Goal: Task Accomplishment & Management: Manage account settings

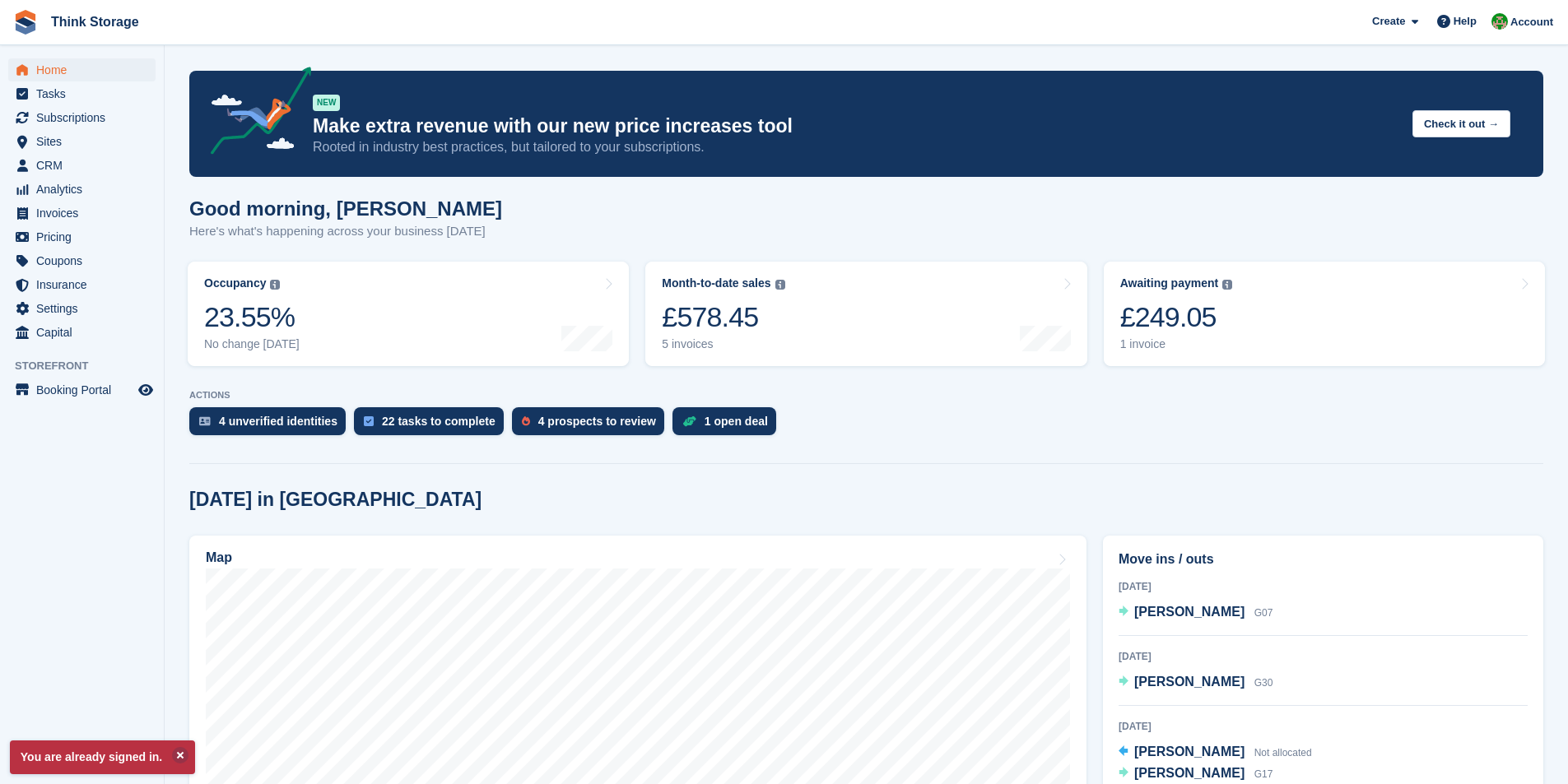
scroll to position [82, 0]
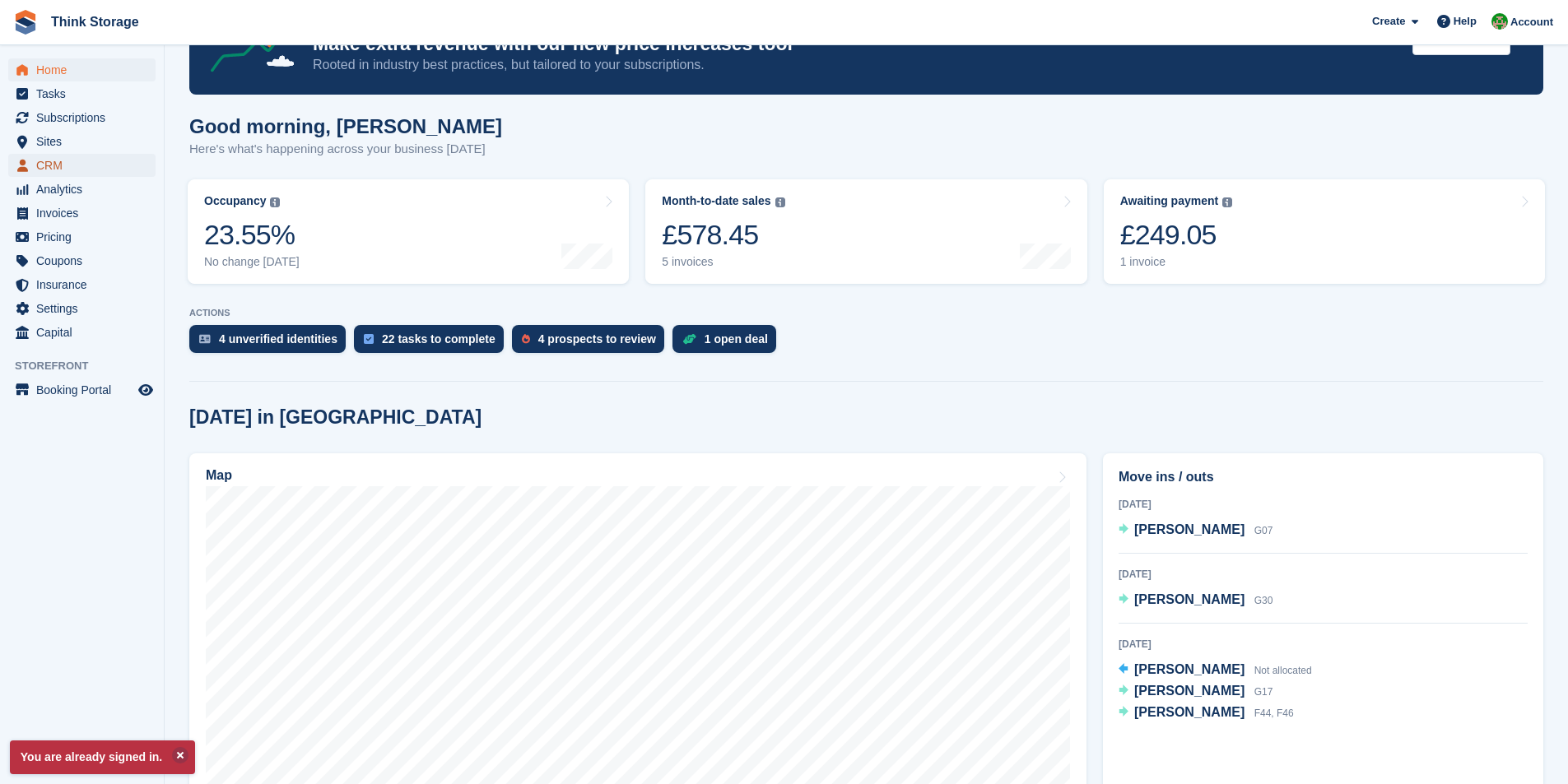
click at [54, 165] on span "CRM" at bounding box center [85, 166] width 99 height 23
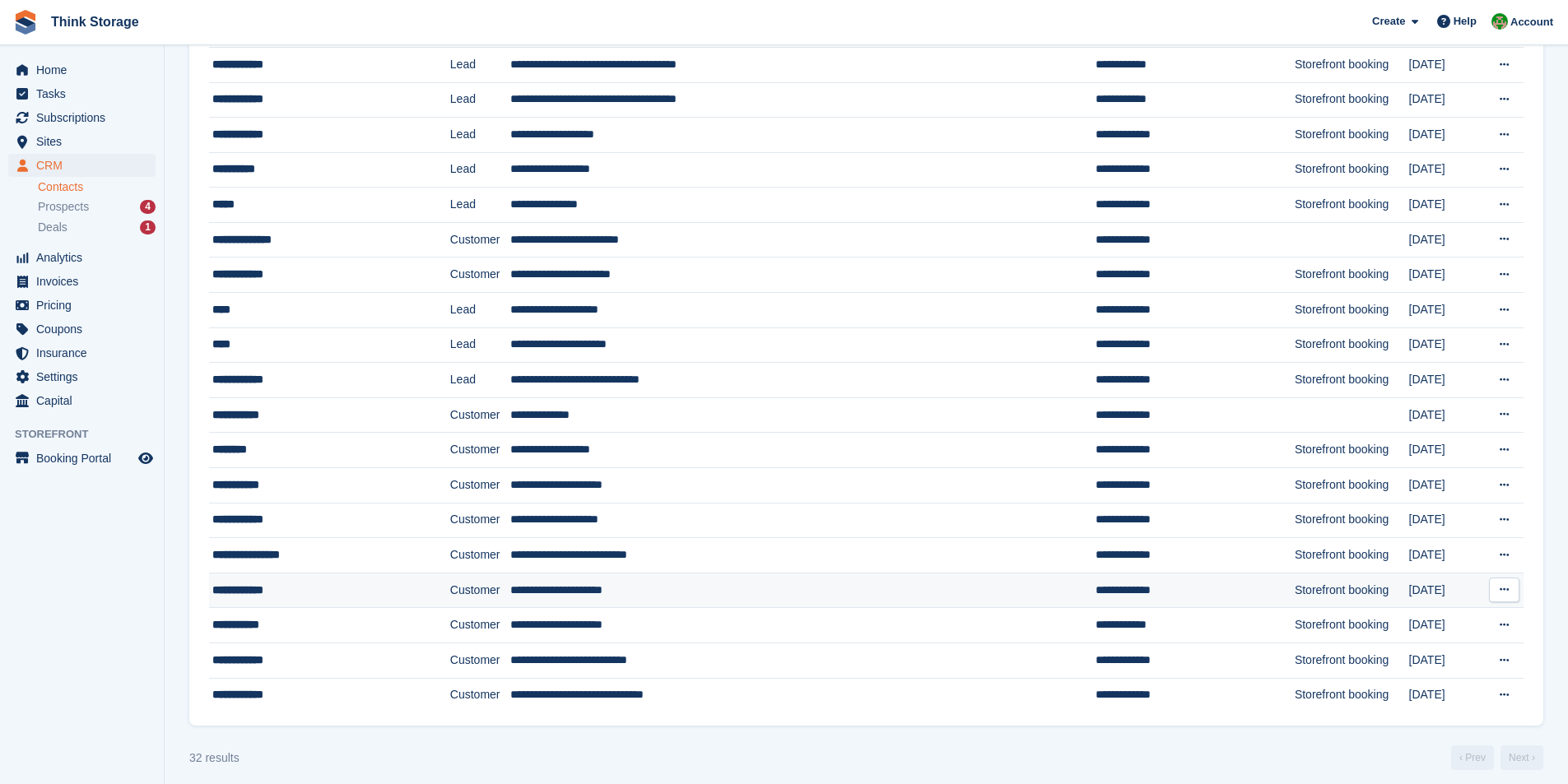
scroll to position [632, 0]
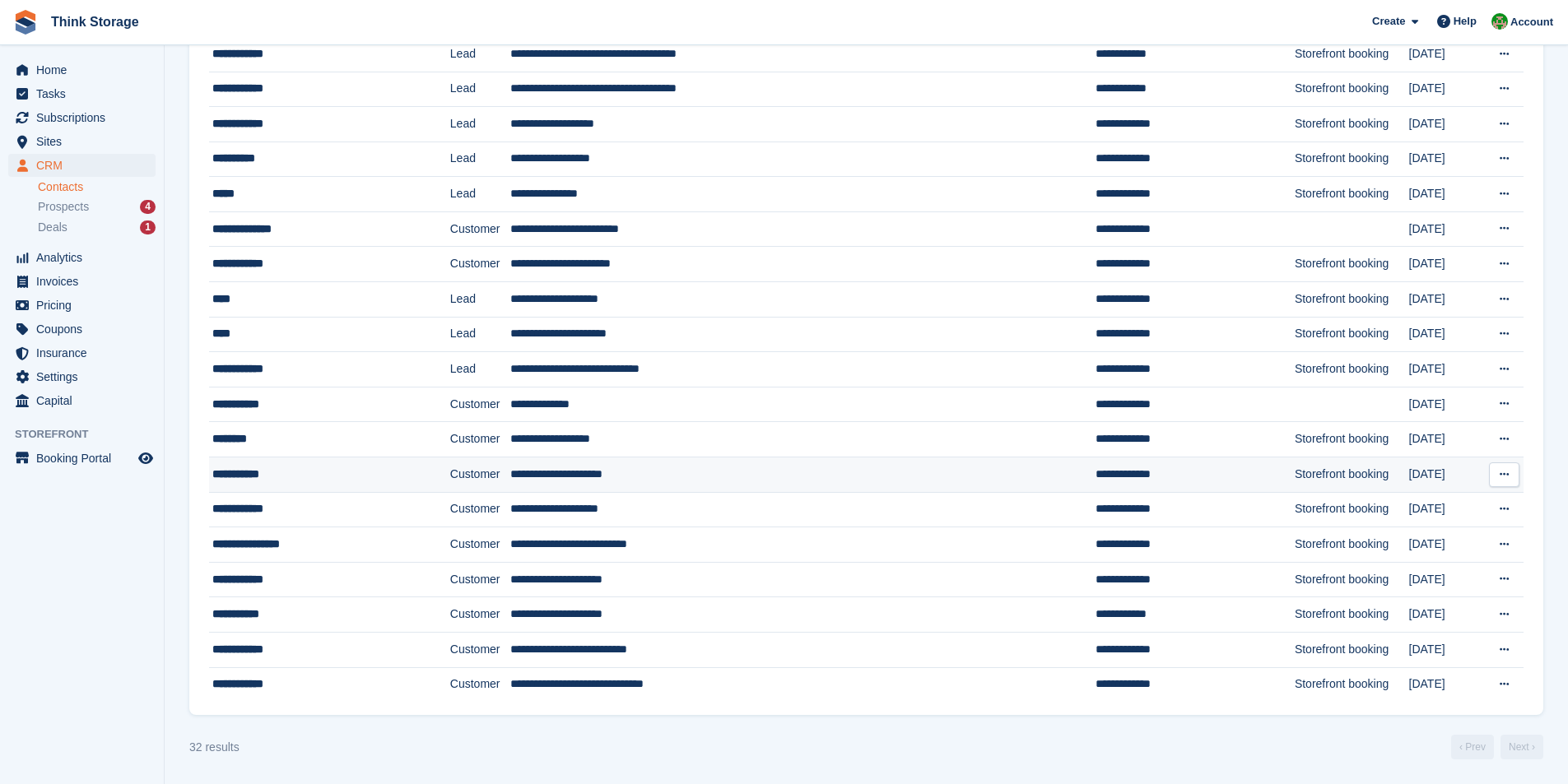
click at [253, 470] on div "**********" at bounding box center [310, 474] width 196 height 17
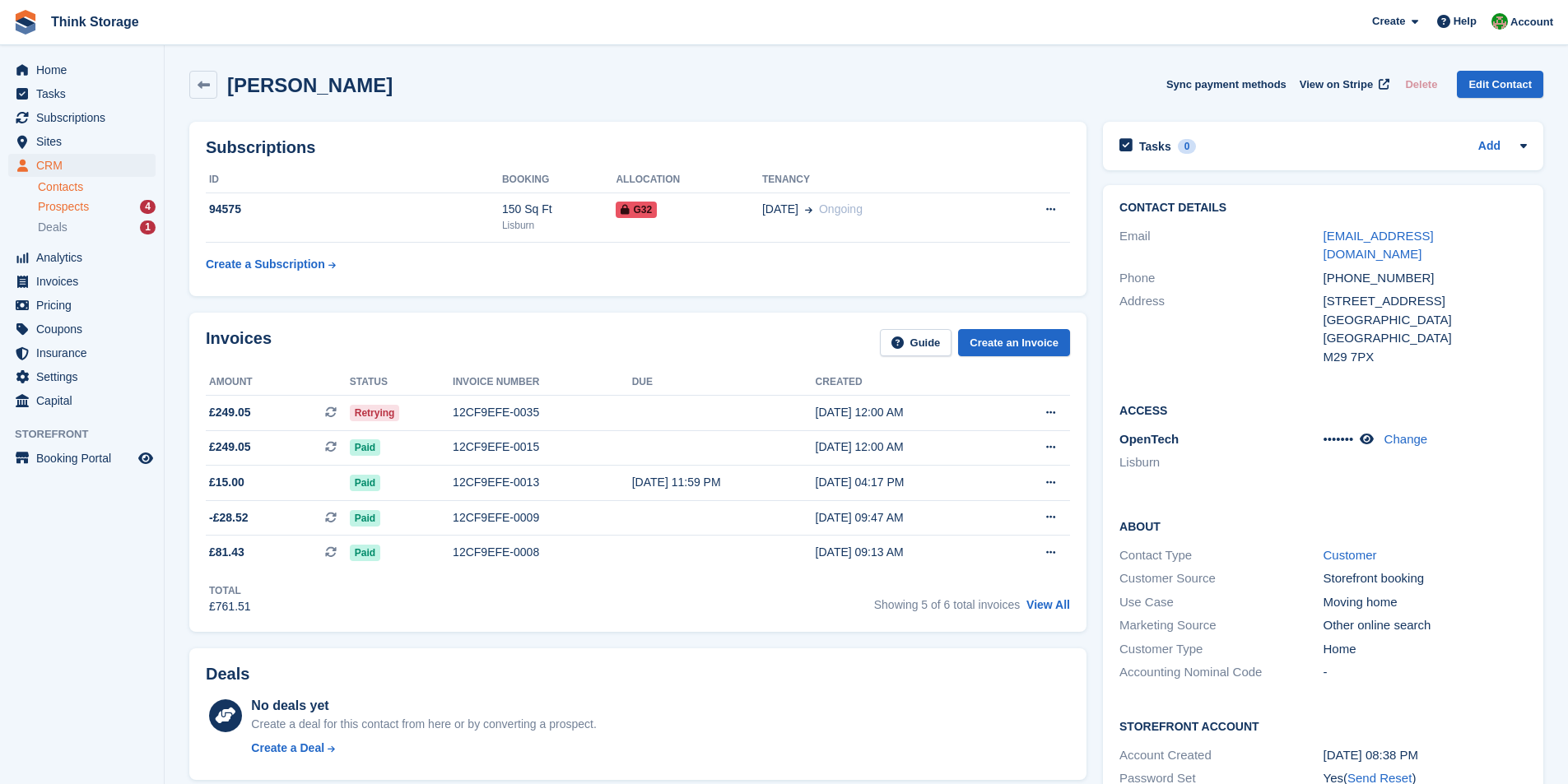
click at [86, 208] on span "Prospects" at bounding box center [62, 207] width 51 height 15
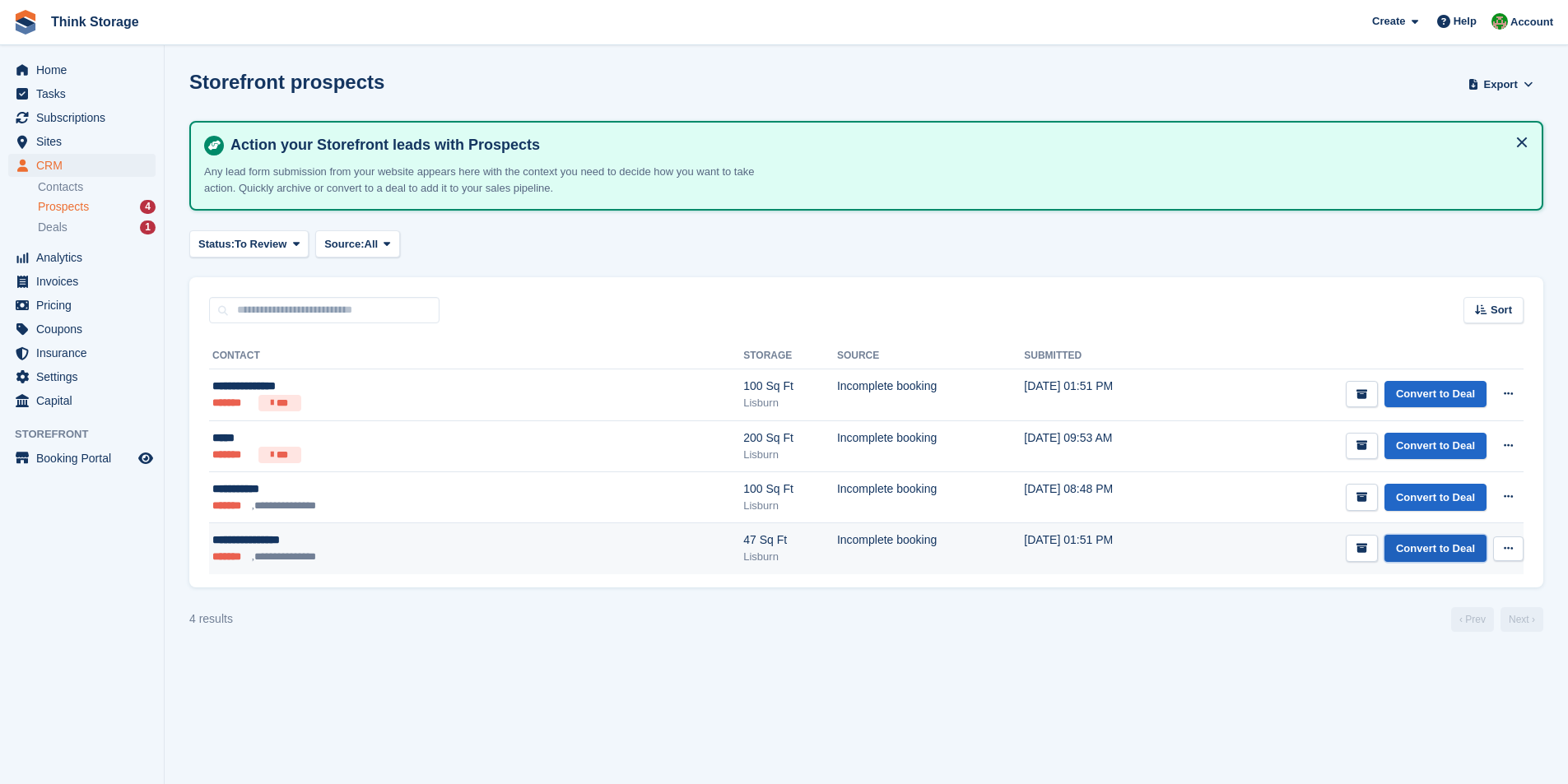
click at [1442, 553] on link "Convert to Deal" at bounding box center [1436, 548] width 102 height 27
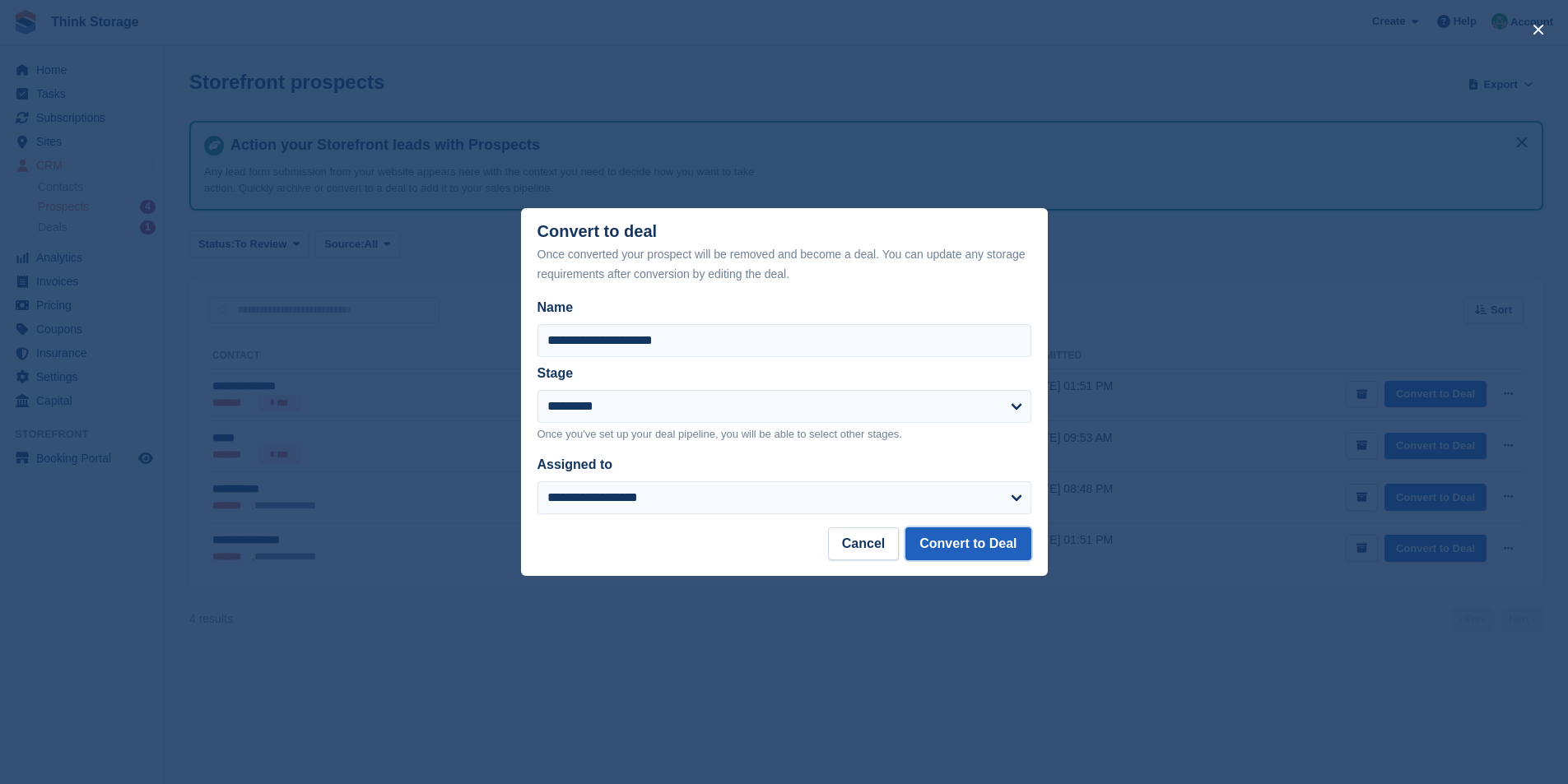
click at [956, 546] on button "Convert to Deal" at bounding box center [968, 543] width 125 height 33
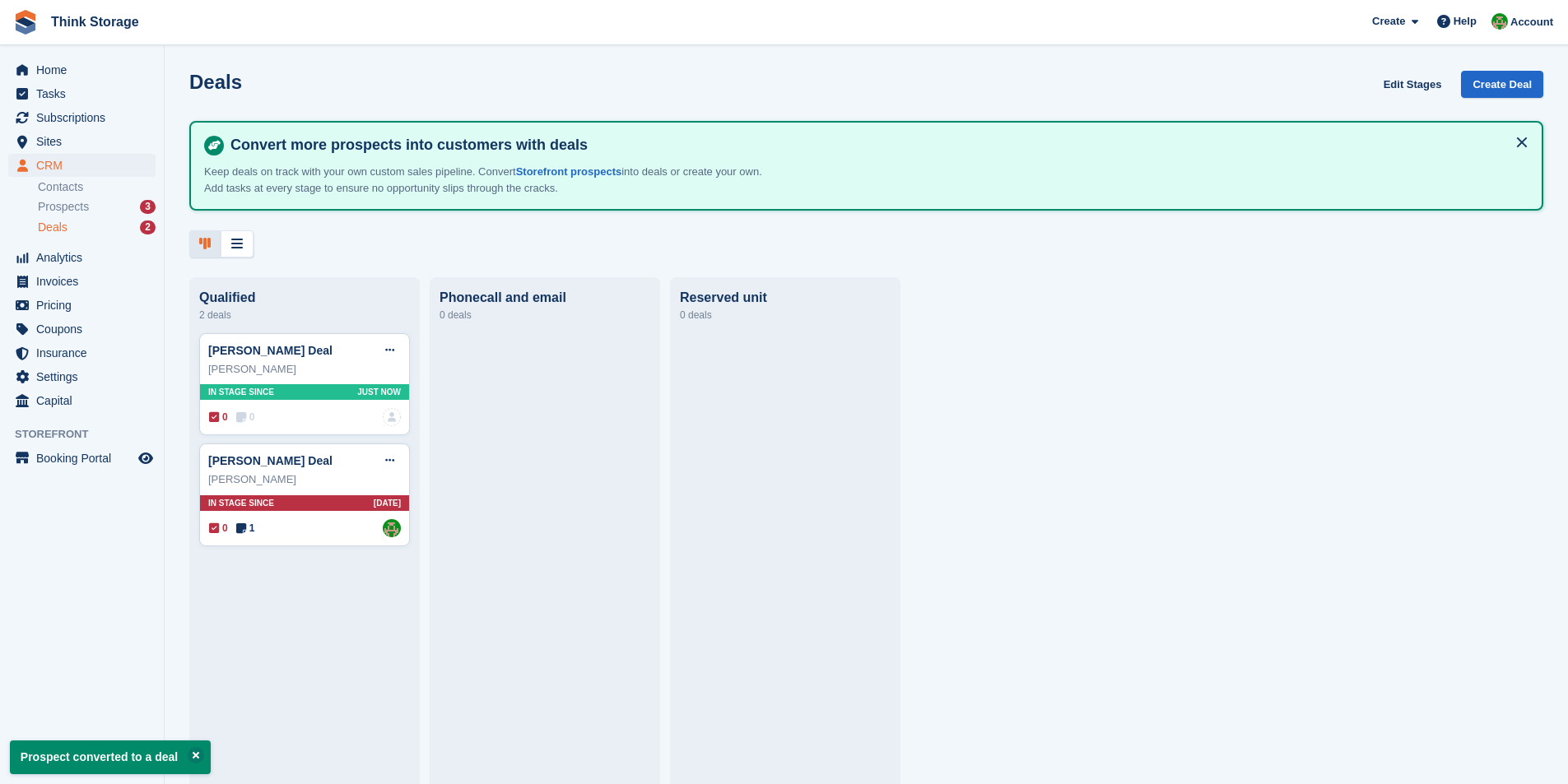
click at [66, 229] on span "Deals" at bounding box center [52, 227] width 30 height 15
click at [61, 212] on span "Prospects" at bounding box center [62, 207] width 51 height 15
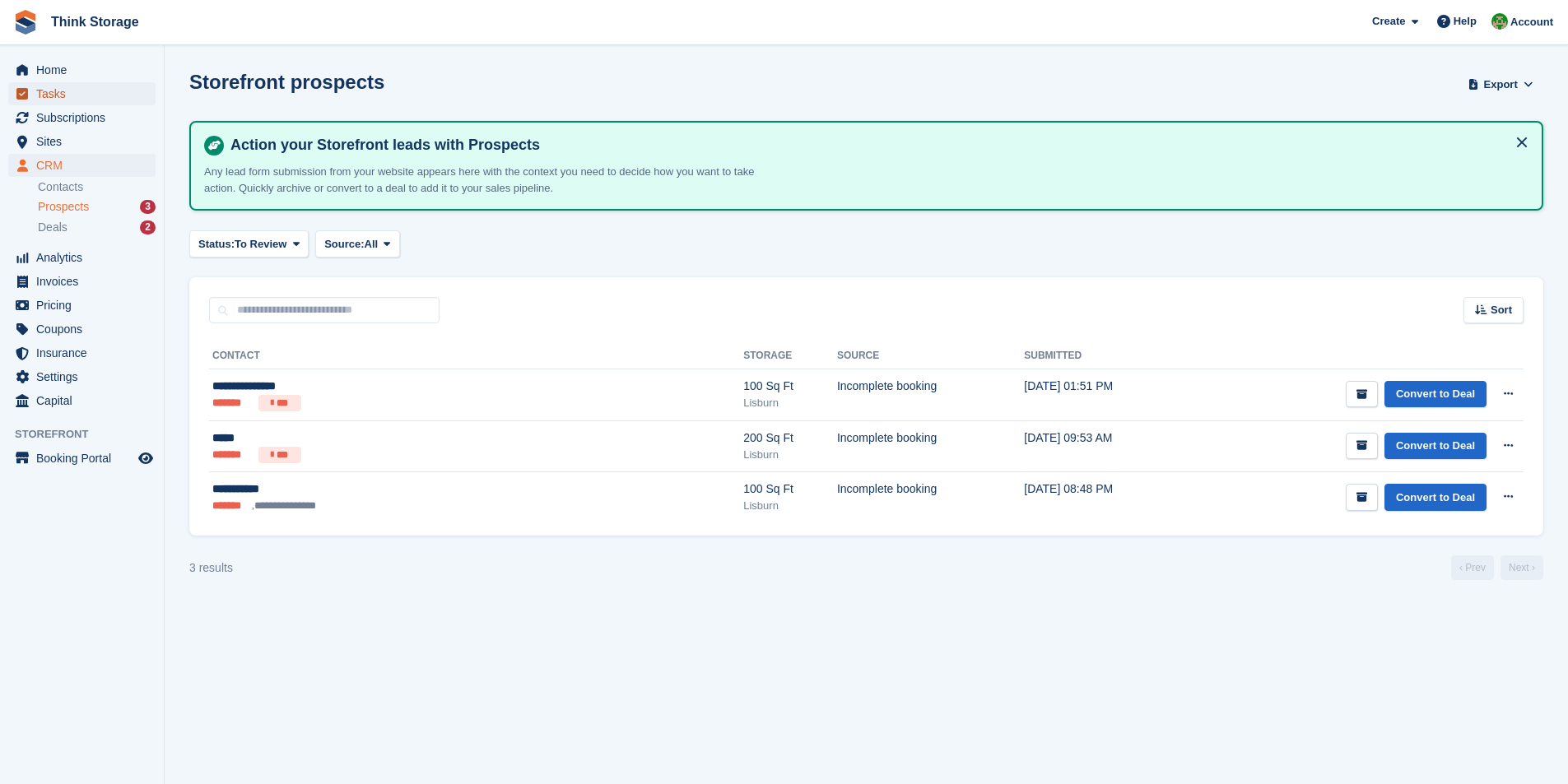
click at [67, 90] on span "Tasks" at bounding box center [85, 94] width 99 height 23
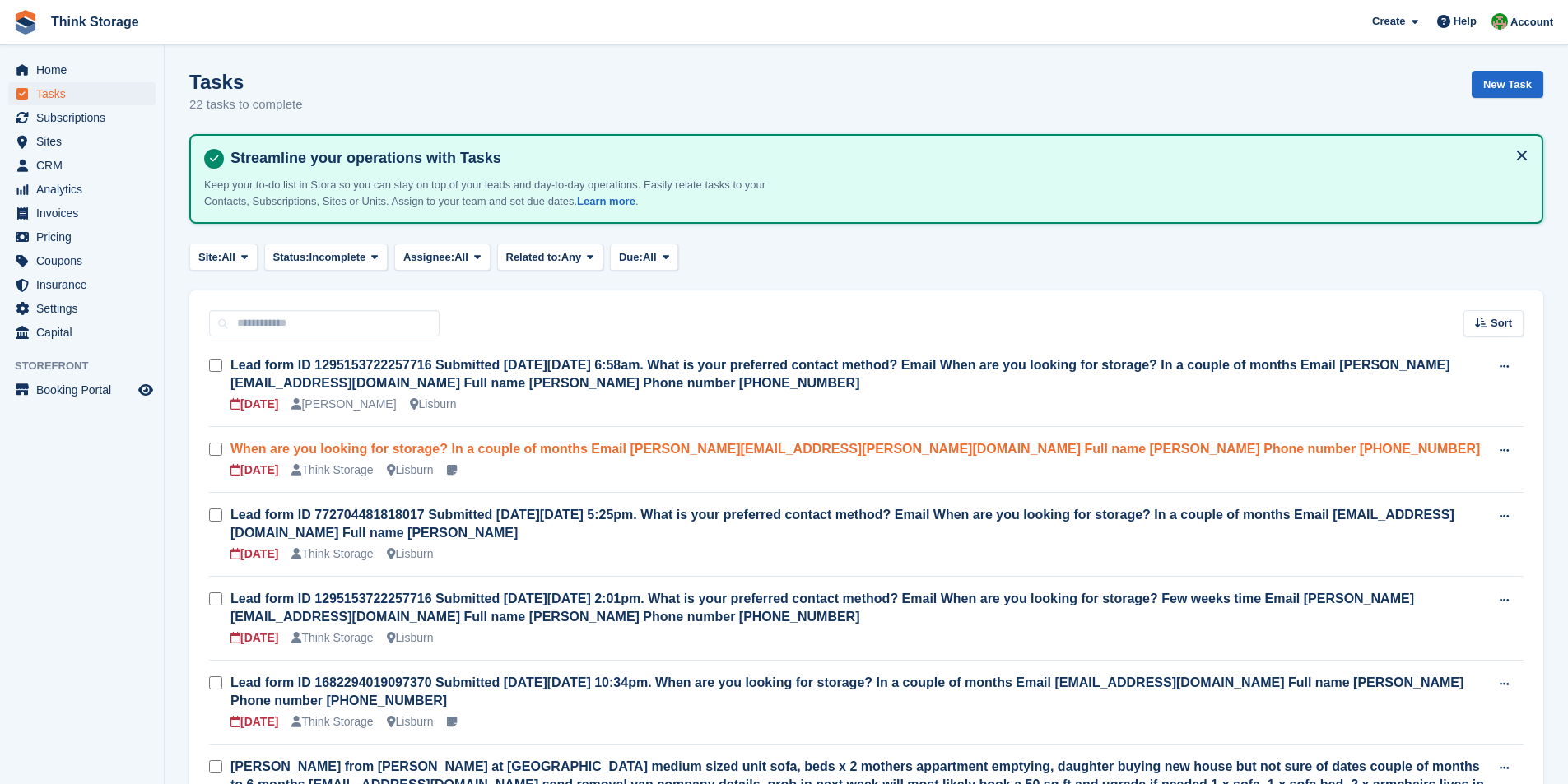
scroll to position [82, 0]
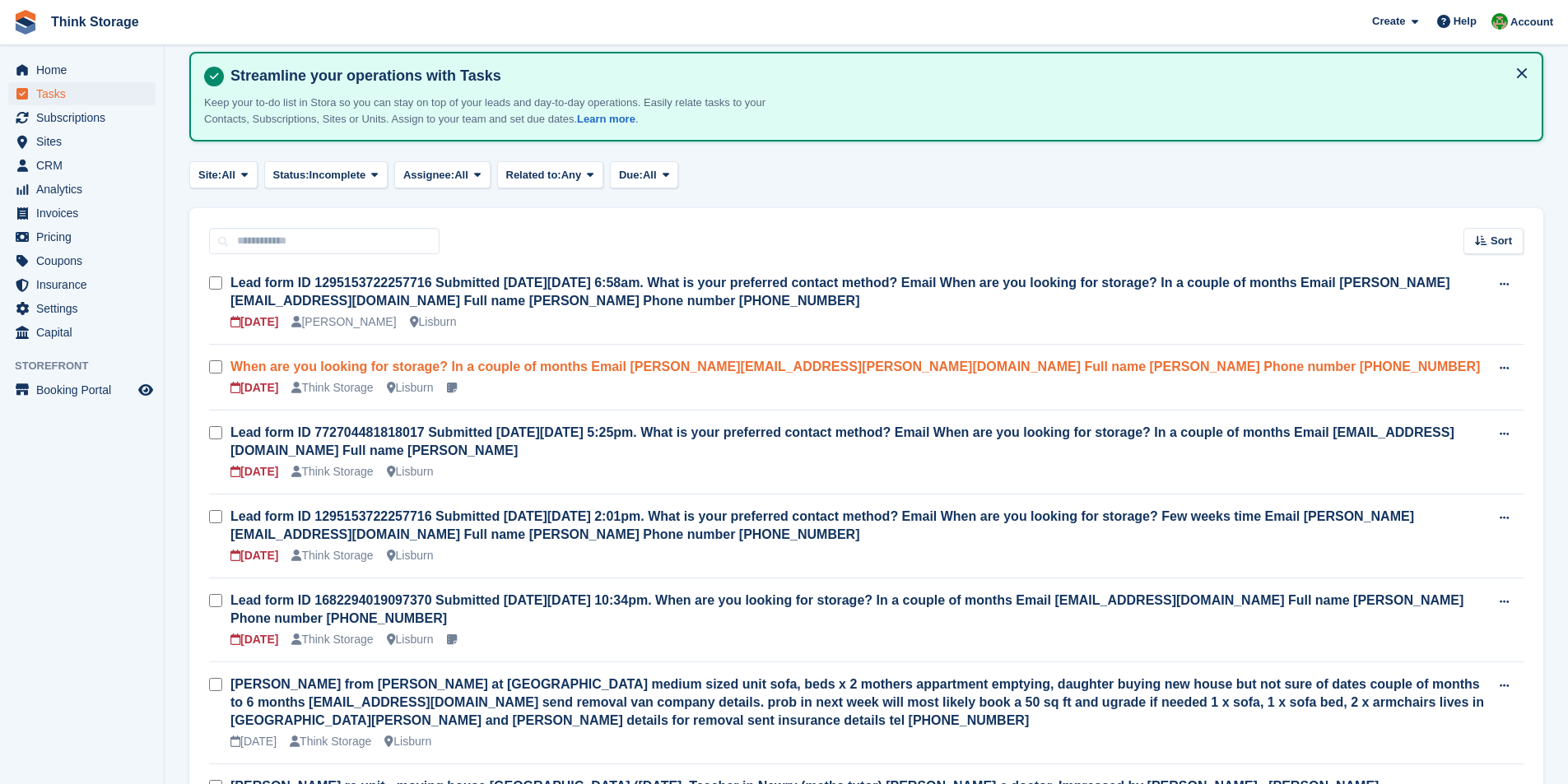
click at [495, 365] on link "When are you looking for storage? In a couple of months Email julie.philpot@hot…" at bounding box center [854, 366] width 1250 height 14
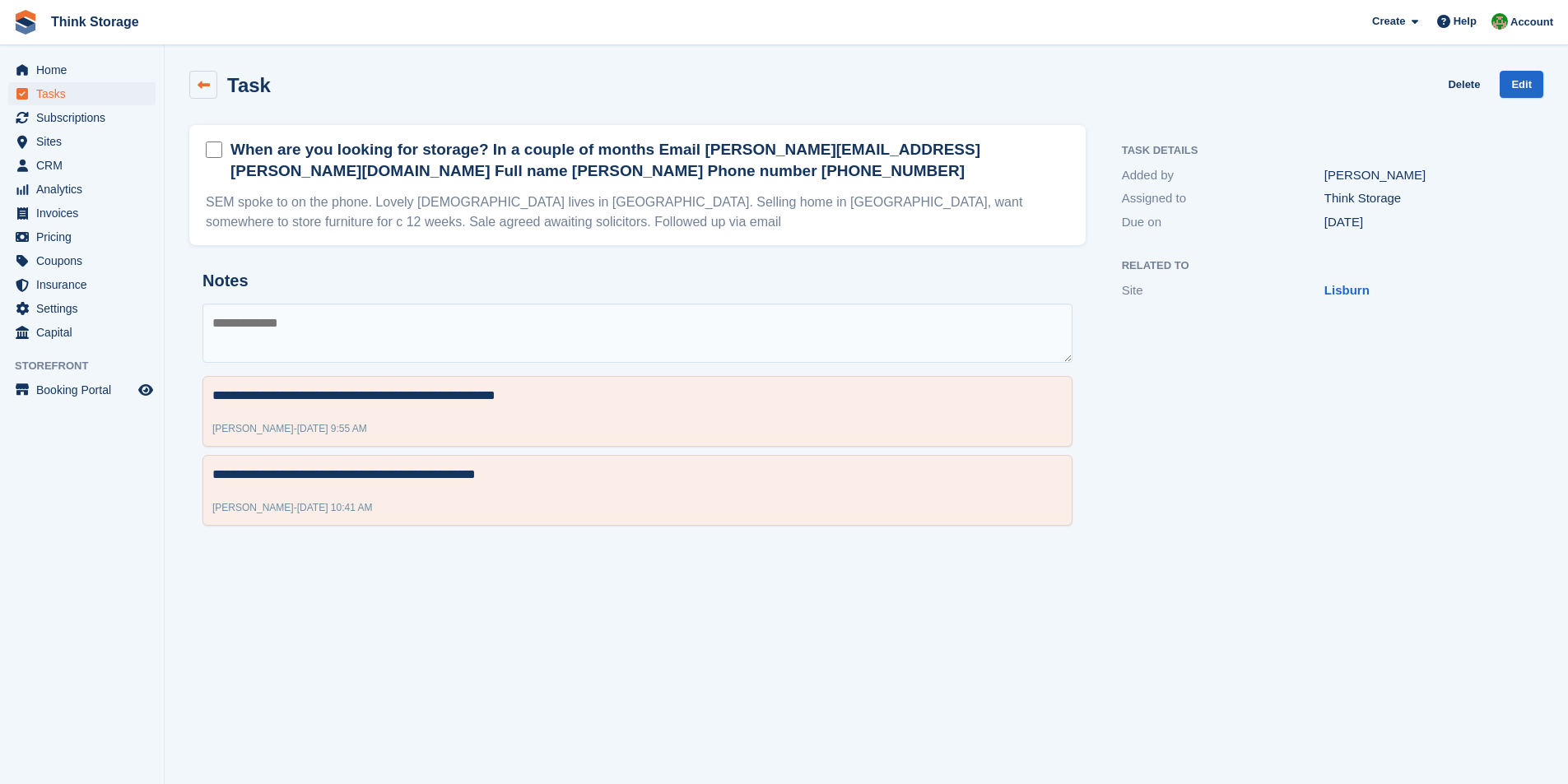
click at [209, 80] on icon at bounding box center [203, 84] width 12 height 12
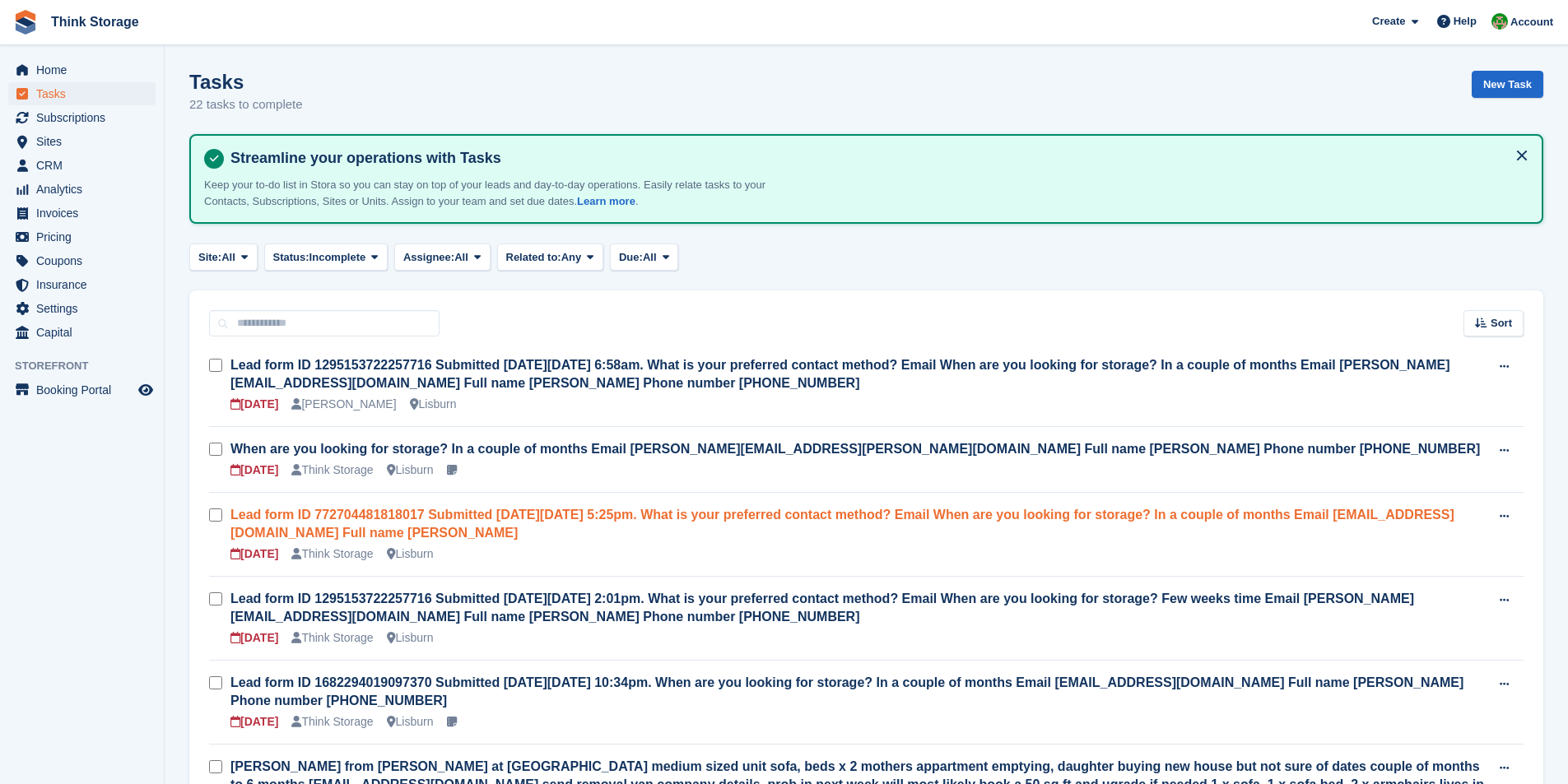
click at [395, 512] on link "Lead form ID 772704481818017 Submitted on Thu Aug 7, 2025 5:25pm. What is your …" at bounding box center [842, 523] width 1224 height 32
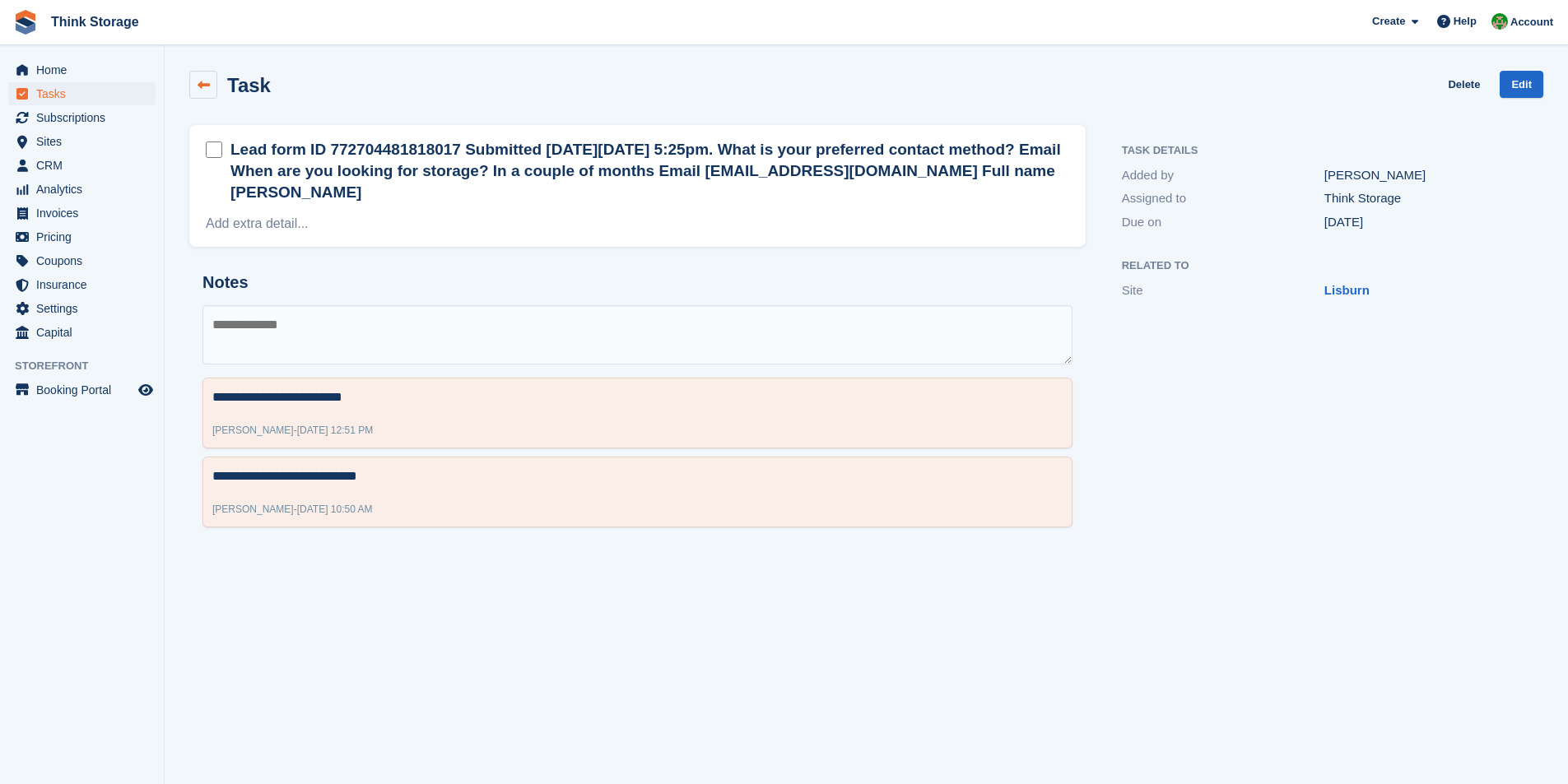
click at [204, 84] on icon at bounding box center [203, 84] width 12 height 12
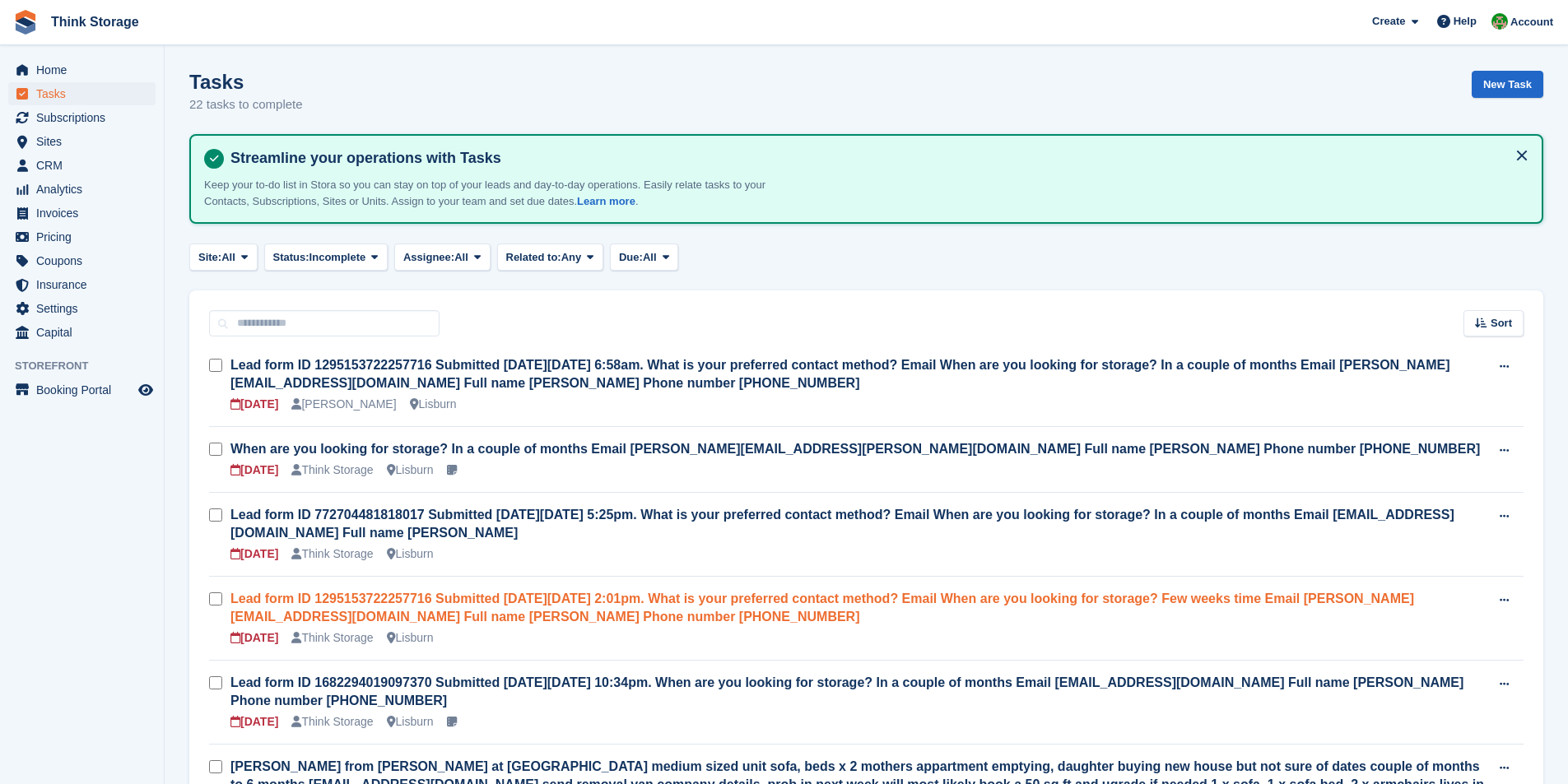
click at [447, 611] on link "Lead form ID 1295153722257716 Submitted on Thu Aug 14, 2025 2:01pm. What is you…" at bounding box center [822, 607] width 1183 height 32
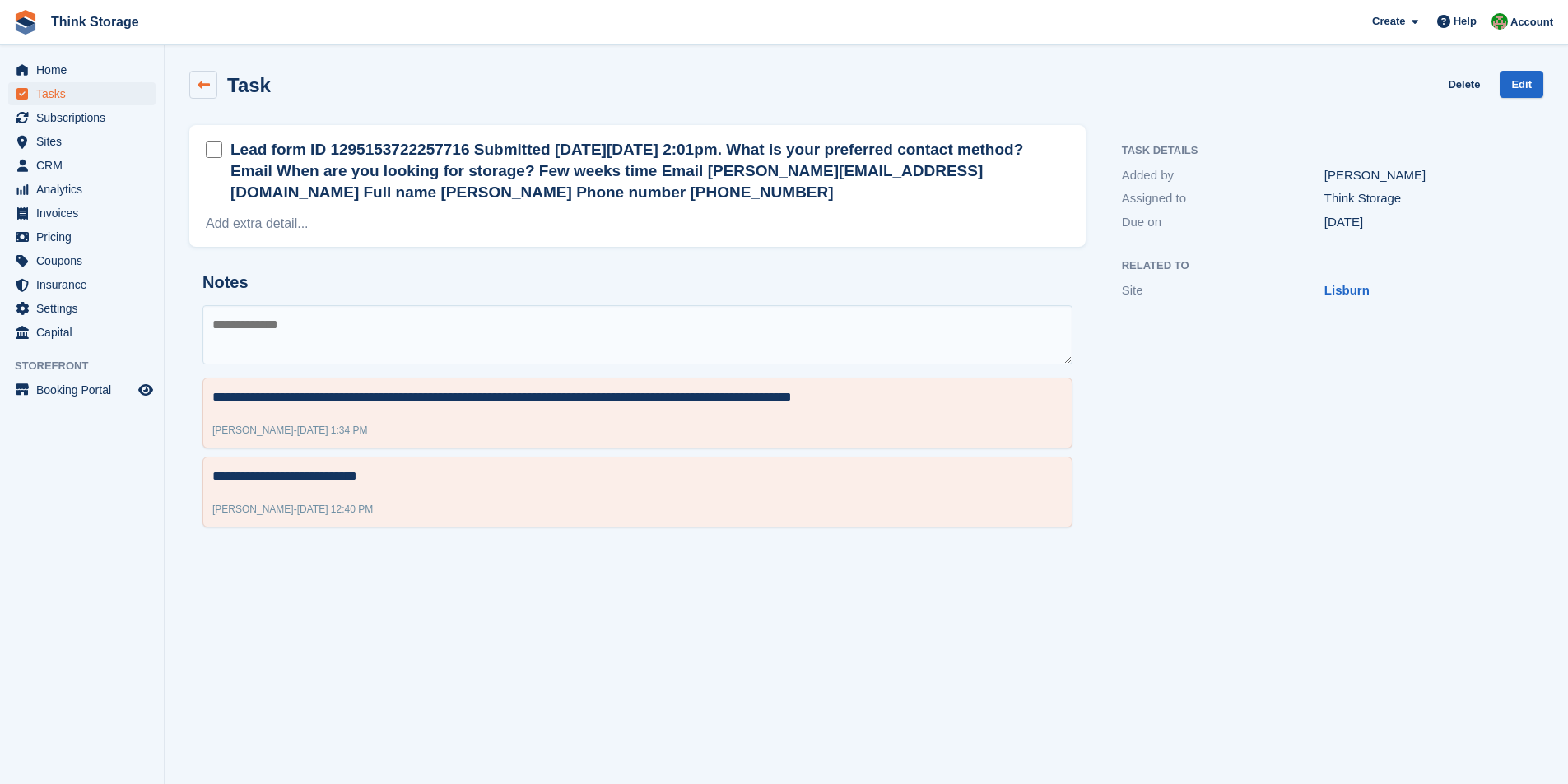
click at [203, 84] on icon at bounding box center [203, 84] width 12 height 12
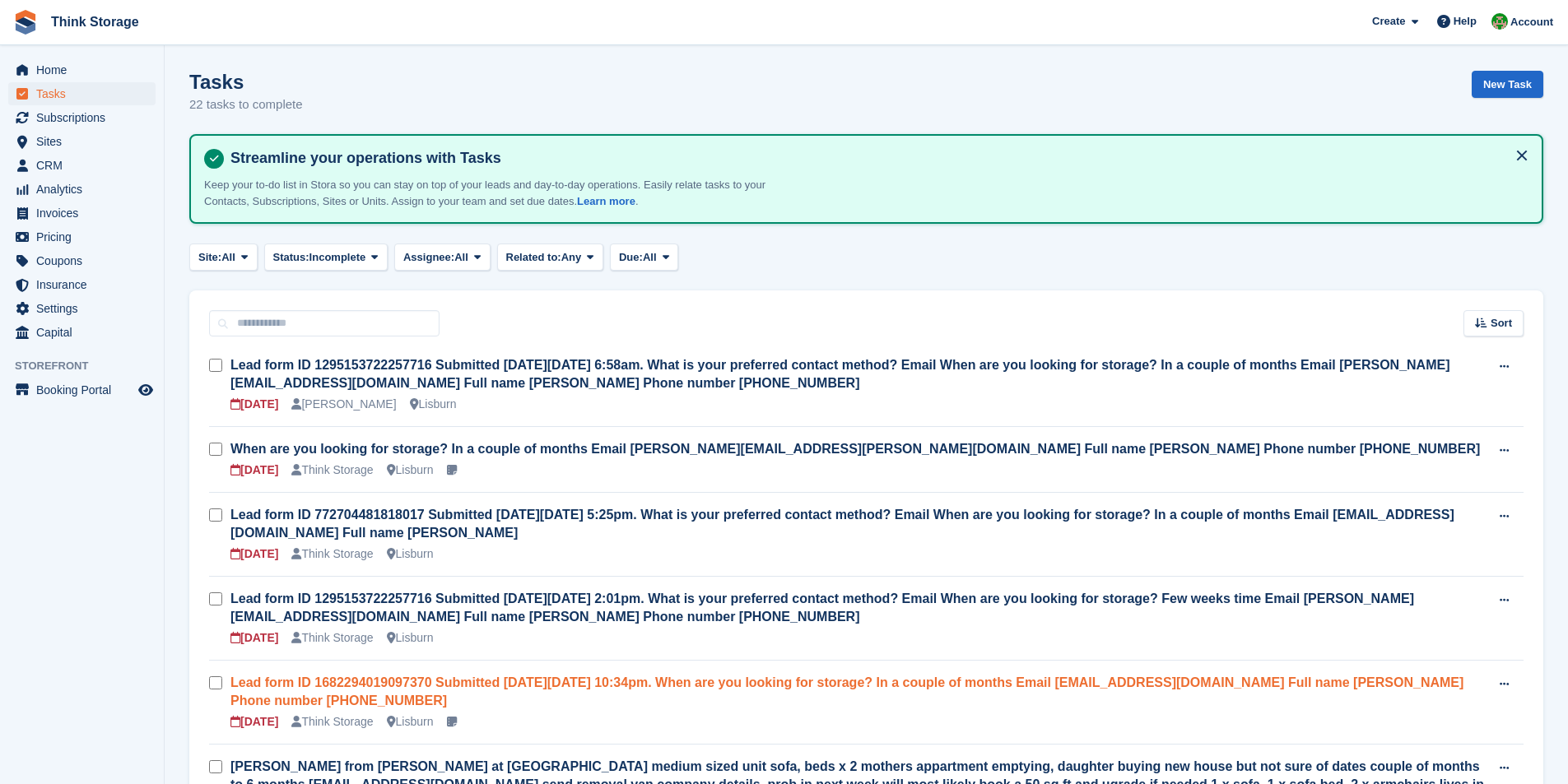
click at [468, 685] on link "Lead form ID 1682294019097370 Submitted on Tue Aug 19, 2025 10:34pm. When are y…" at bounding box center [847, 691] width 1233 height 32
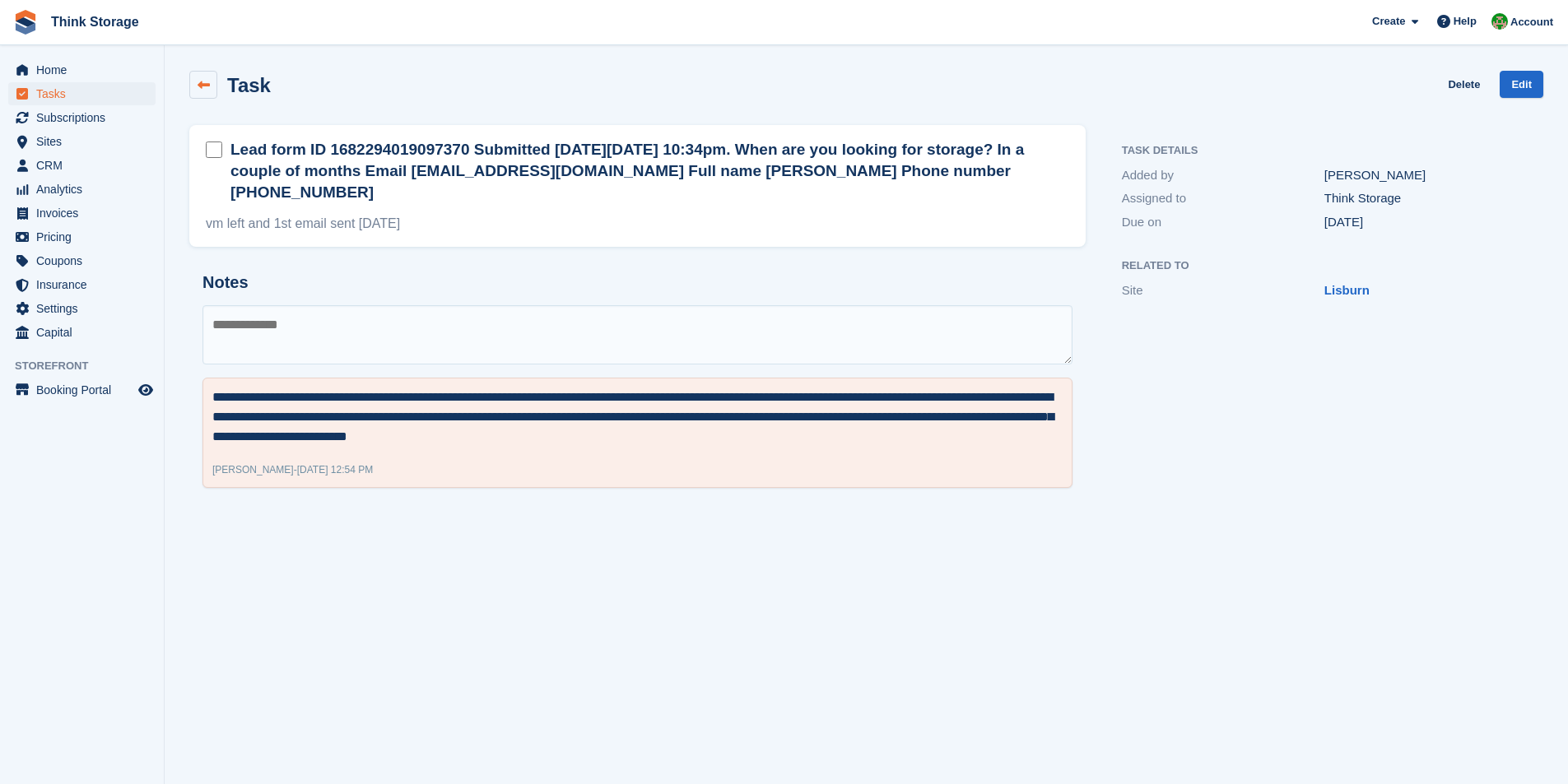
click at [212, 83] on link at bounding box center [202, 84] width 28 height 28
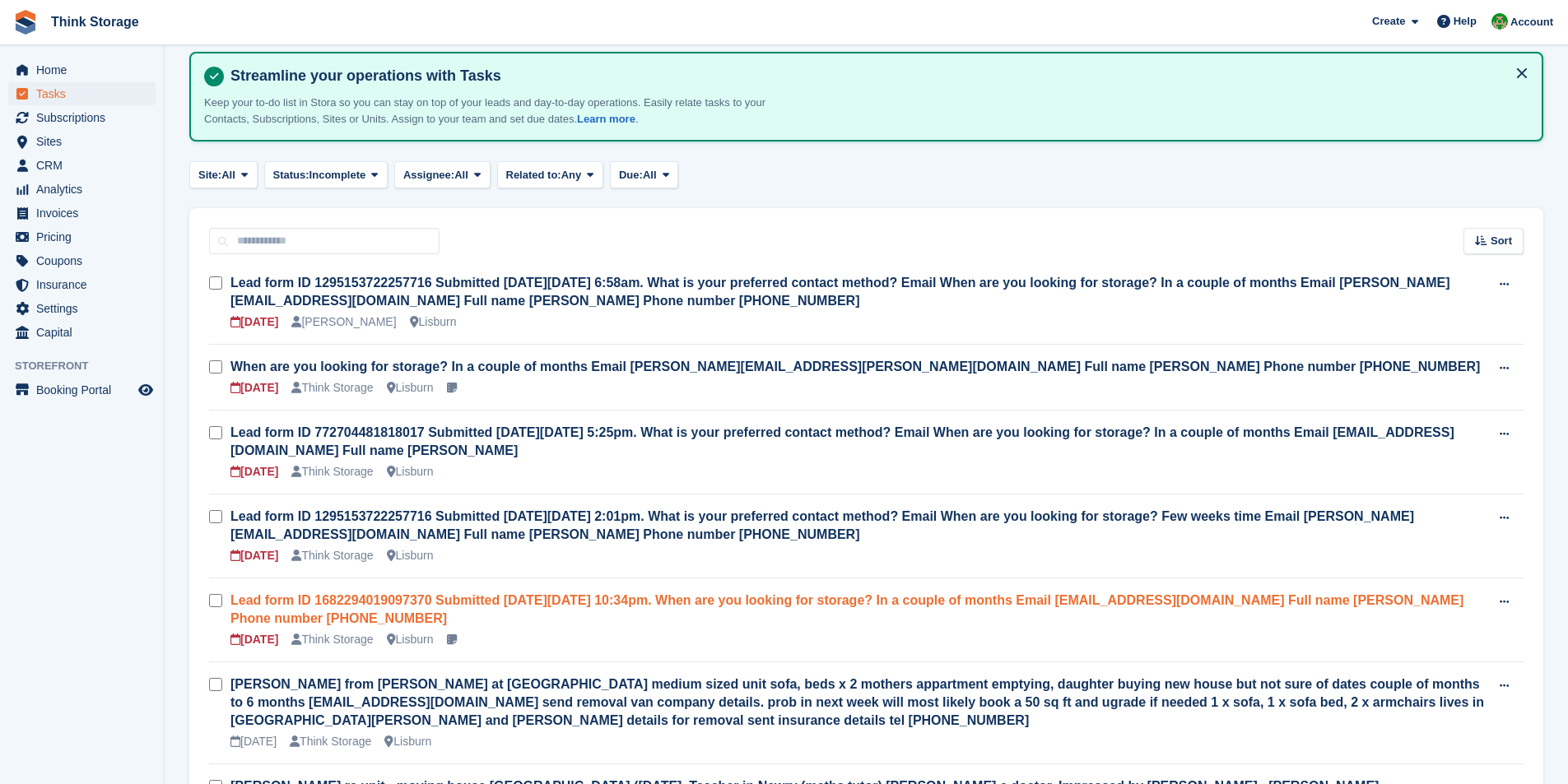
scroll to position [165, 0]
